Goal: Entertainment & Leisure: Consume media (video, audio)

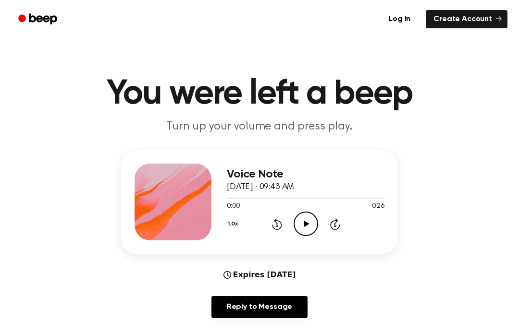
click at [300, 233] on icon "Play Audio" at bounding box center [305, 224] width 24 height 24
click at [291, 230] on div "1.0x Rewind 5 seconds Play Audio Skip 5 seconds" at bounding box center [306, 224] width 158 height 24
click at [306, 224] on icon at bounding box center [305, 224] width 5 height 6
click at [300, 219] on icon "Play Audio" at bounding box center [305, 224] width 24 height 24
click at [299, 231] on icon "Pause Audio" at bounding box center [305, 224] width 24 height 24
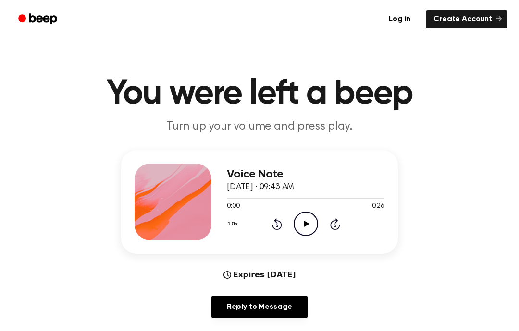
click at [299, 228] on icon "Play Audio" at bounding box center [305, 224] width 24 height 24
click at [300, 217] on icon "Play Audio" at bounding box center [305, 224] width 24 height 24
click at [303, 225] on icon "Play Audio" at bounding box center [305, 224] width 24 height 24
click at [305, 225] on icon at bounding box center [305, 224] width 5 height 6
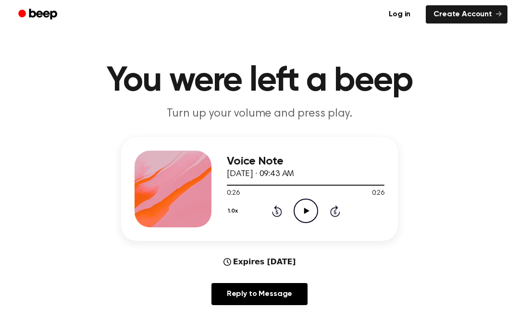
click at [312, 204] on icon "Play Audio" at bounding box center [305, 216] width 24 height 24
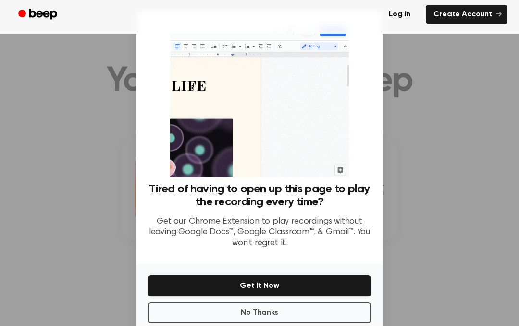
scroll to position [13, 0]
